Goal: Navigation & Orientation: Find specific page/section

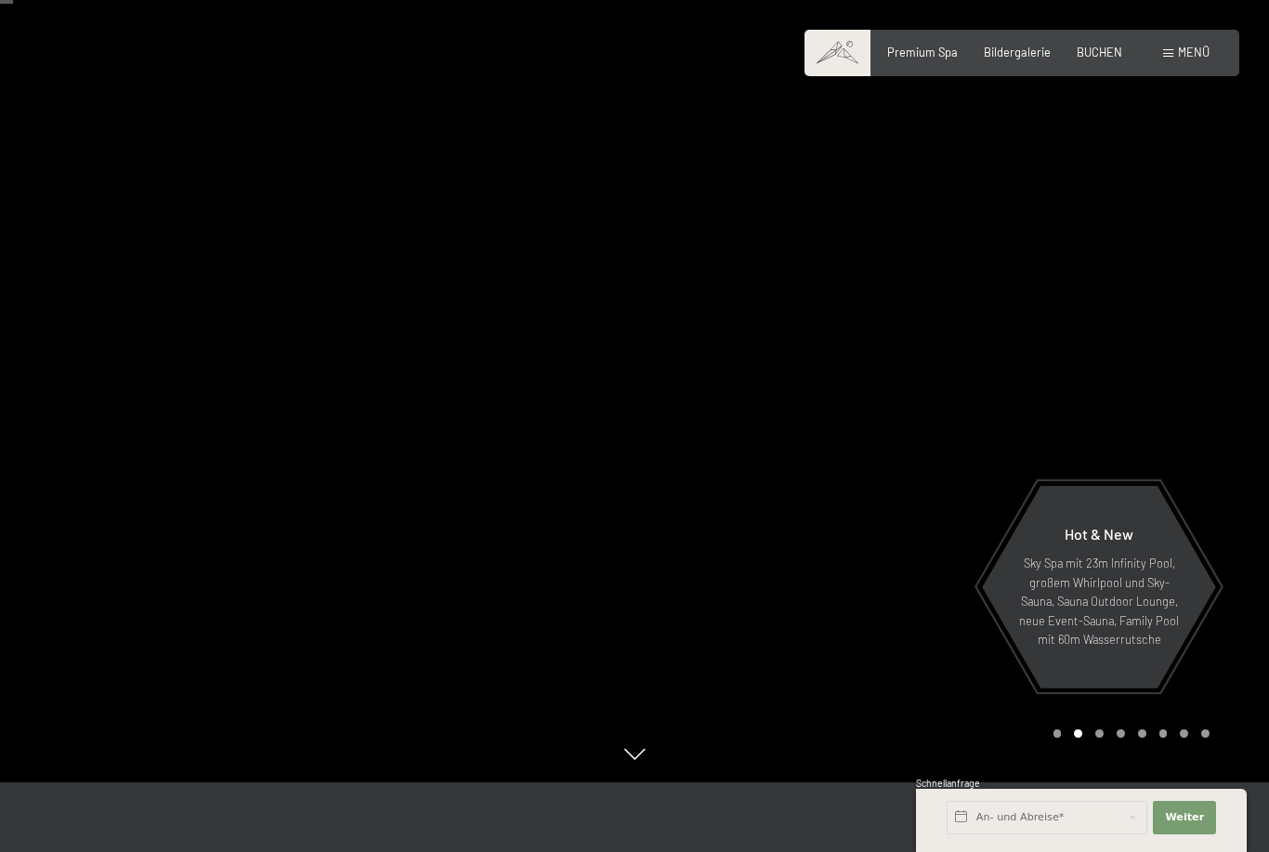
scroll to position [81, 0]
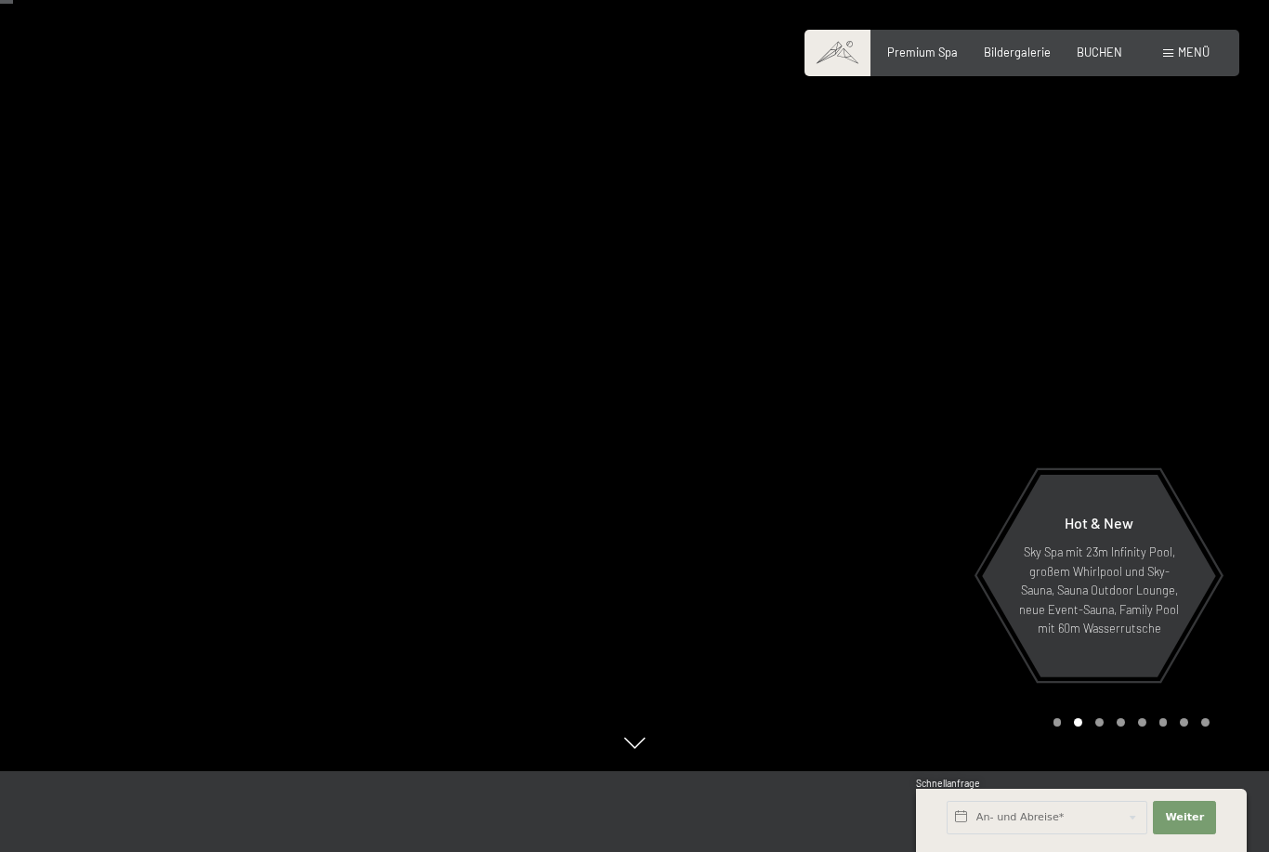
click at [1101, 727] on div "Carousel Page 3" at bounding box center [1100, 722] width 8 height 8
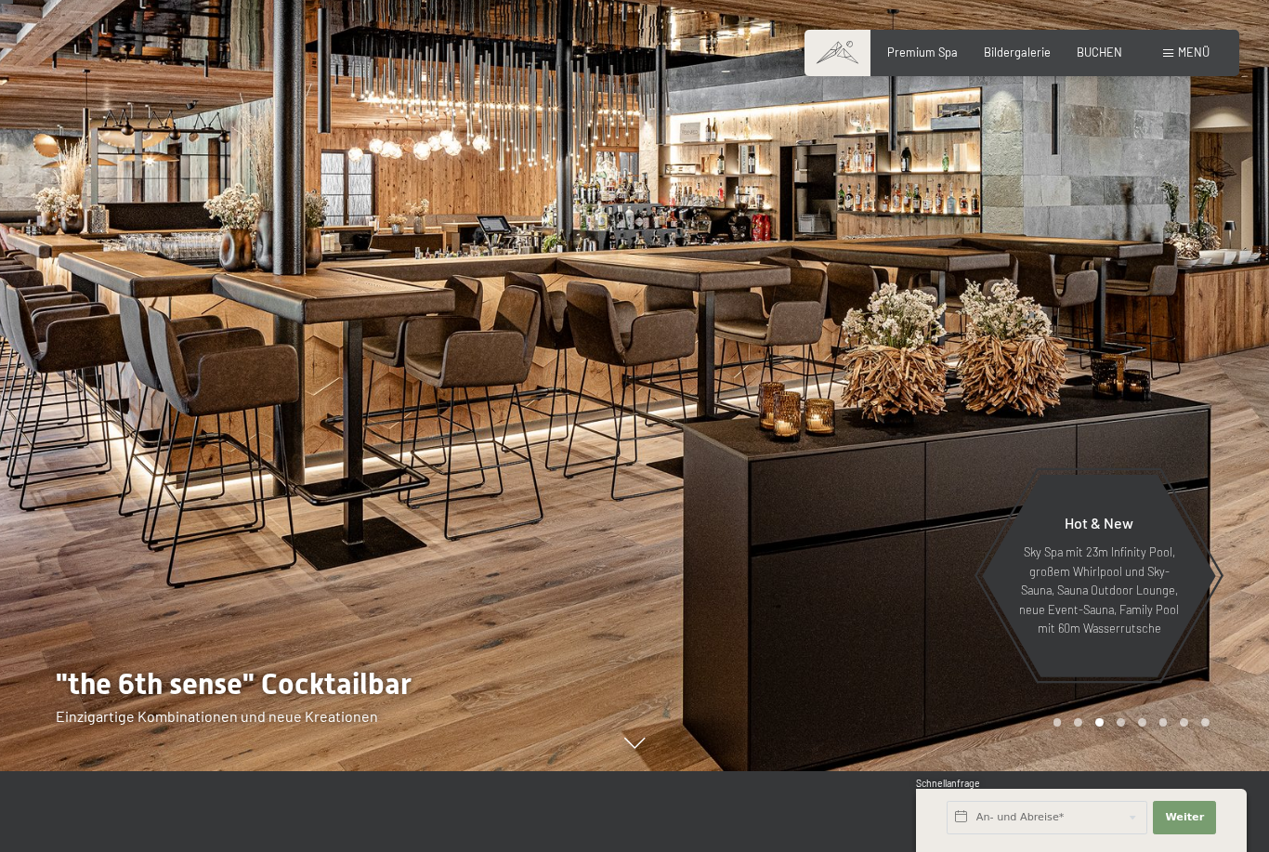
click at [1113, 727] on div "Carousel Pagination" at bounding box center [1128, 722] width 163 height 8
click at [1136, 727] on div "Carousel Pagination" at bounding box center [1128, 722] width 163 height 8
click at [1162, 727] on div "Carousel Page 6" at bounding box center [1164, 722] width 8 height 8
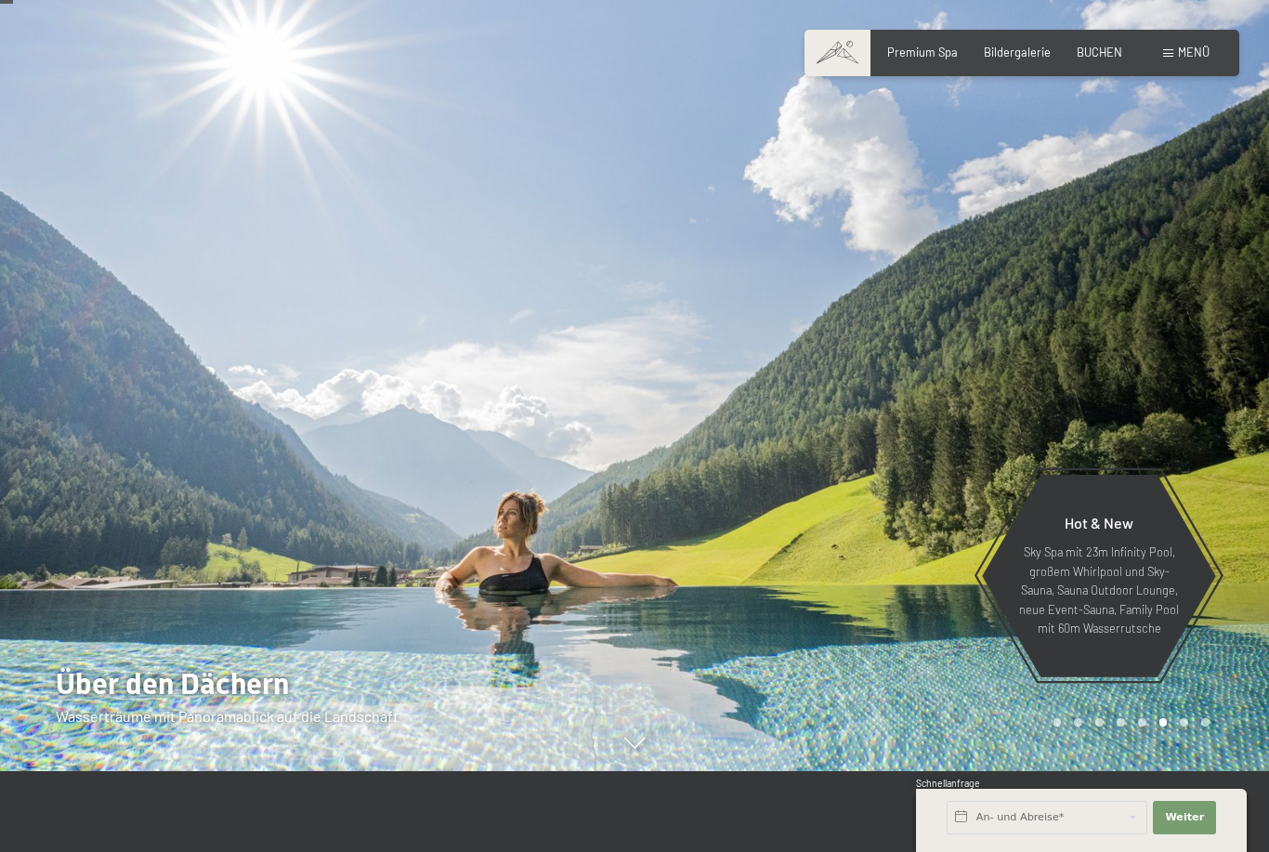
click at [1190, 771] on div at bounding box center [952, 345] width 635 height 852
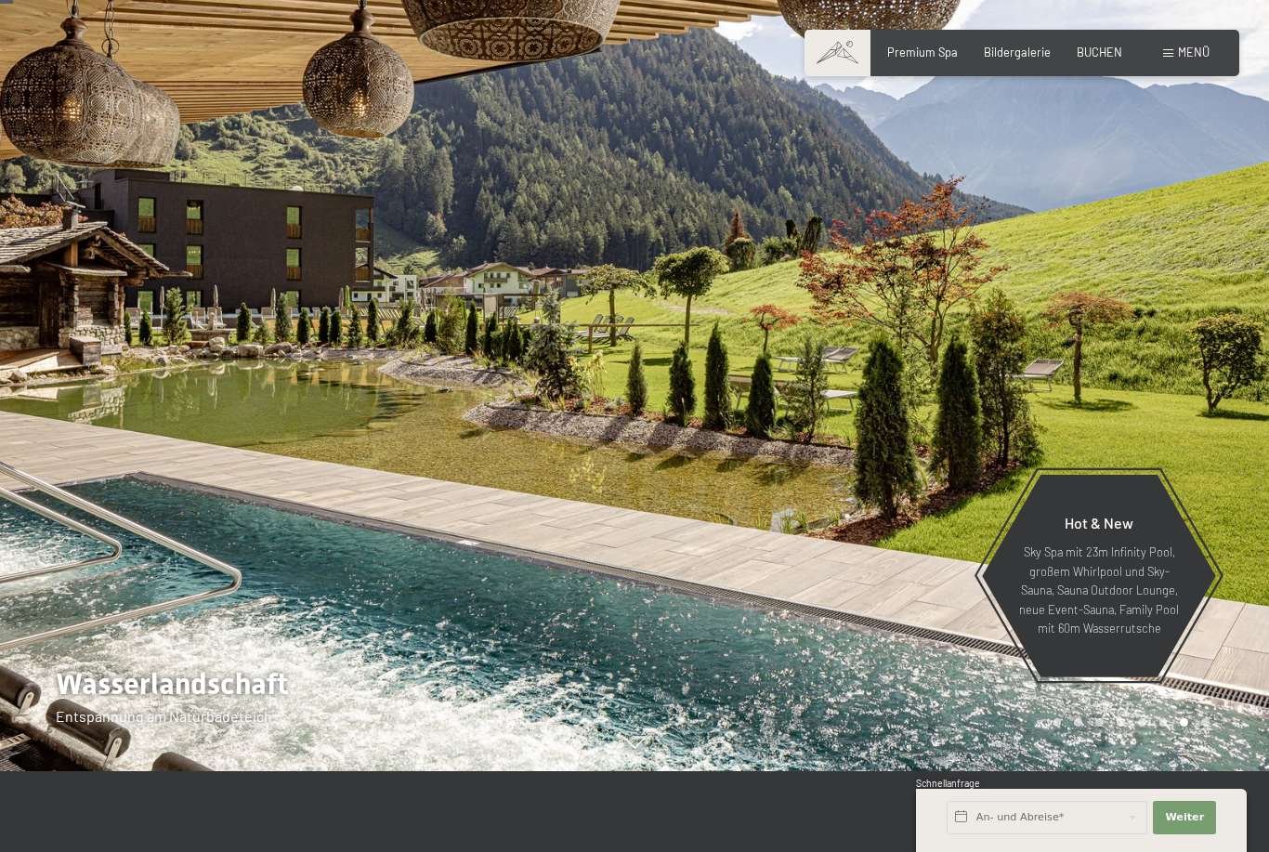
click at [1190, 771] on div at bounding box center [952, 345] width 635 height 852
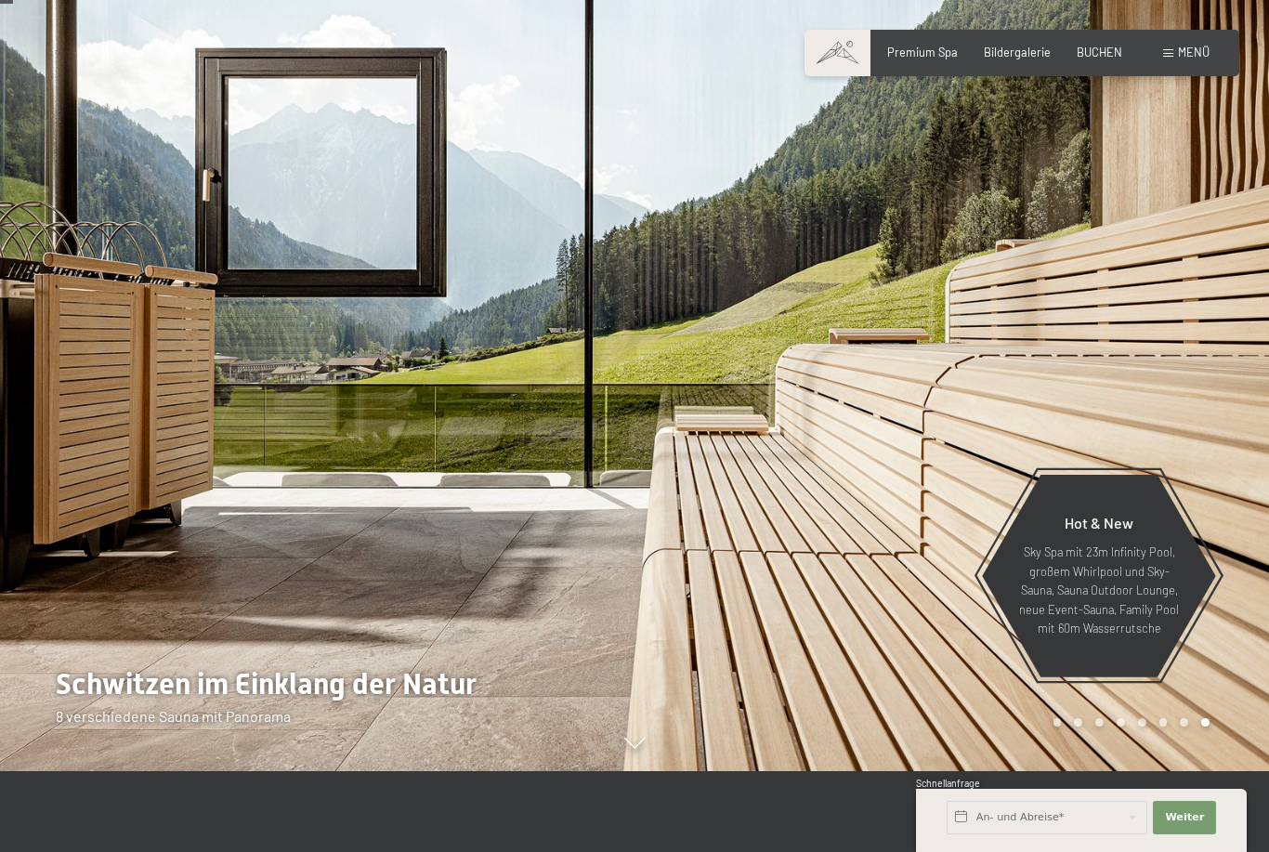
click at [1206, 771] on div at bounding box center [952, 345] width 635 height 852
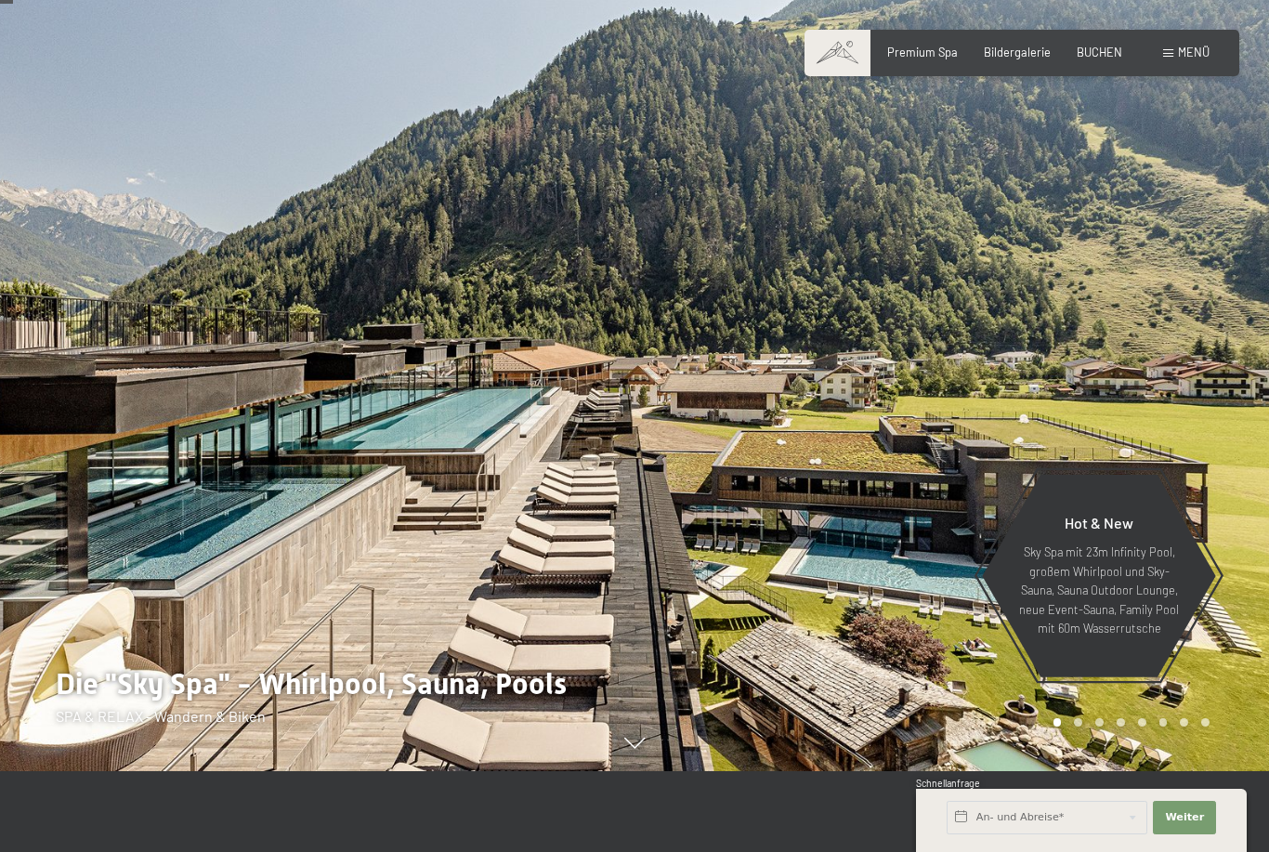
click at [1182, 771] on div at bounding box center [952, 345] width 635 height 852
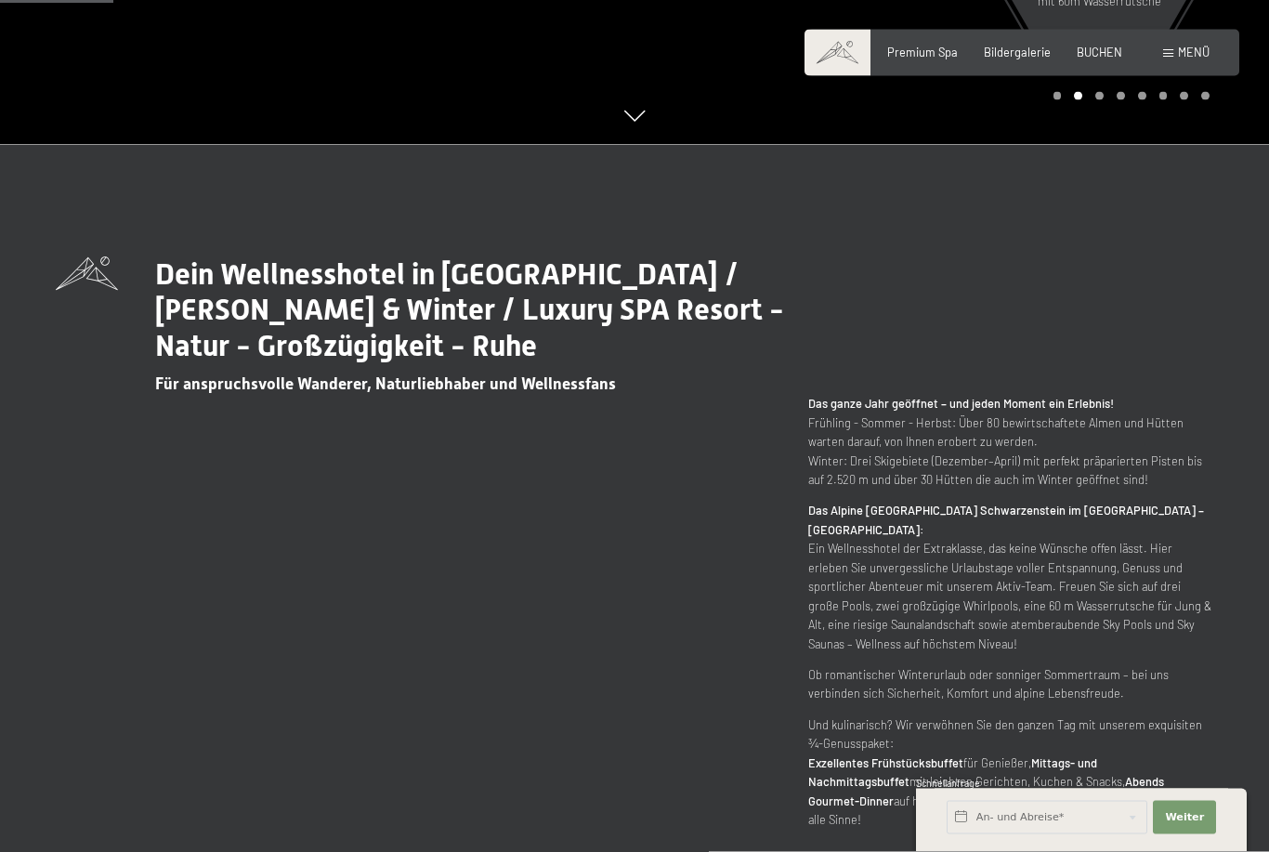
scroll to position [708, 0]
click at [1023, 51] on span "Bildergalerie" at bounding box center [1017, 49] width 67 height 15
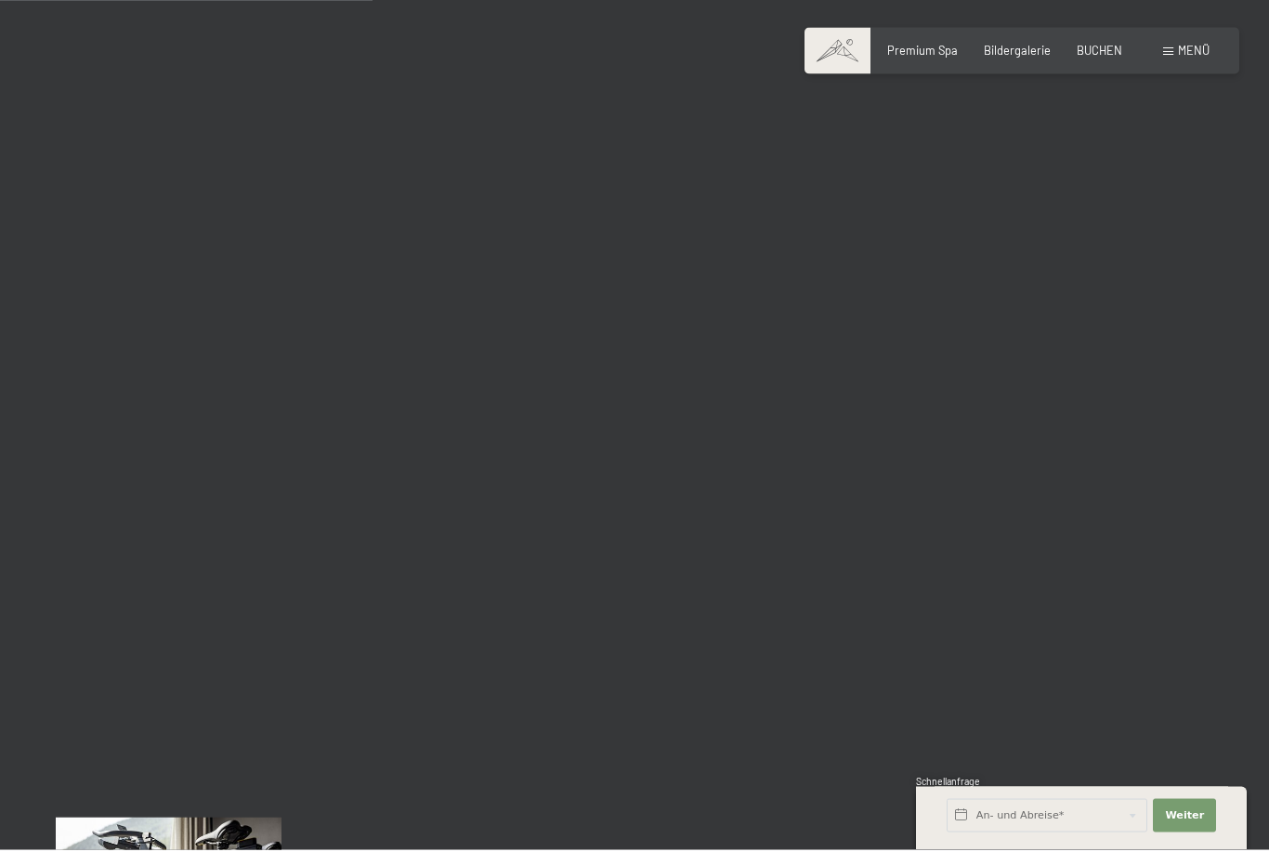
scroll to position [5211, 0]
